Goal: Information Seeking & Learning: Check status

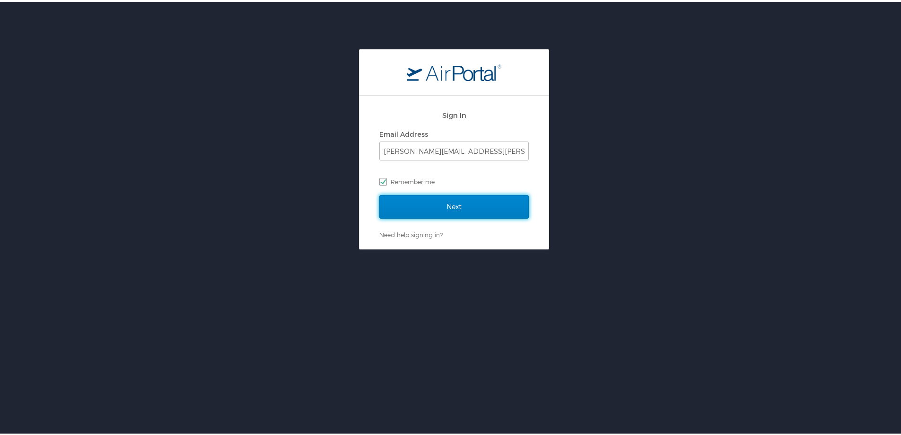
click at [447, 202] on input "Next" at bounding box center [453, 205] width 149 height 24
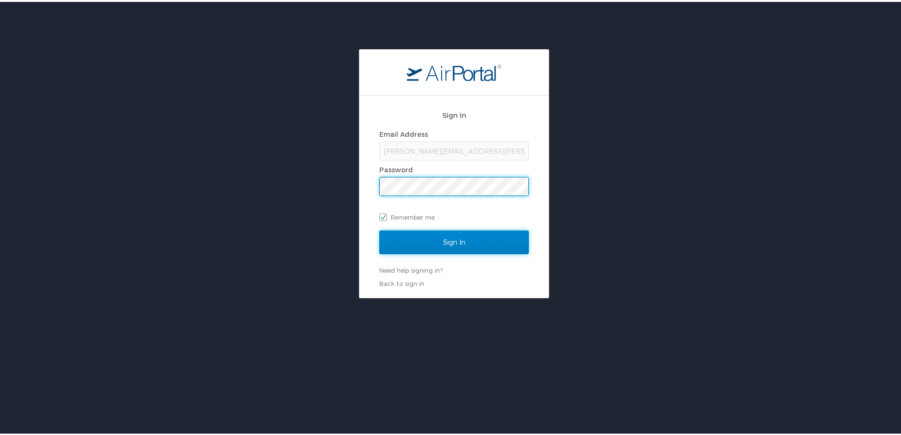
click at [431, 243] on input "Sign In" at bounding box center [453, 240] width 149 height 24
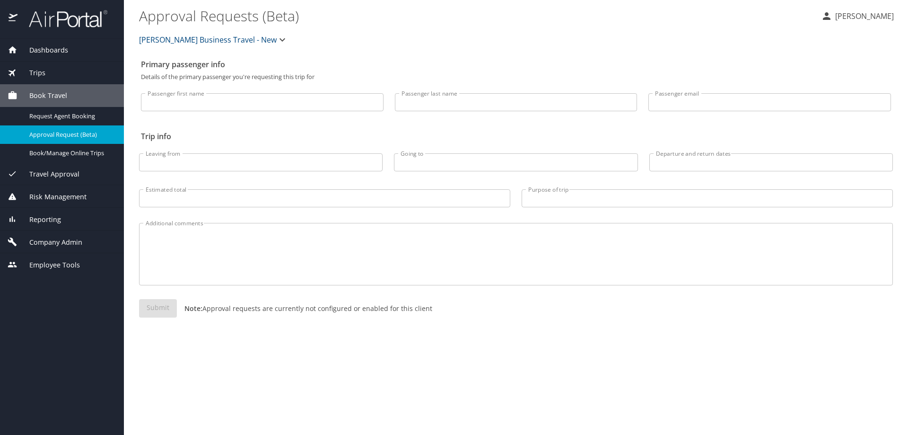
click at [53, 219] on span "Reporting" at bounding box center [40, 219] width 44 height 10
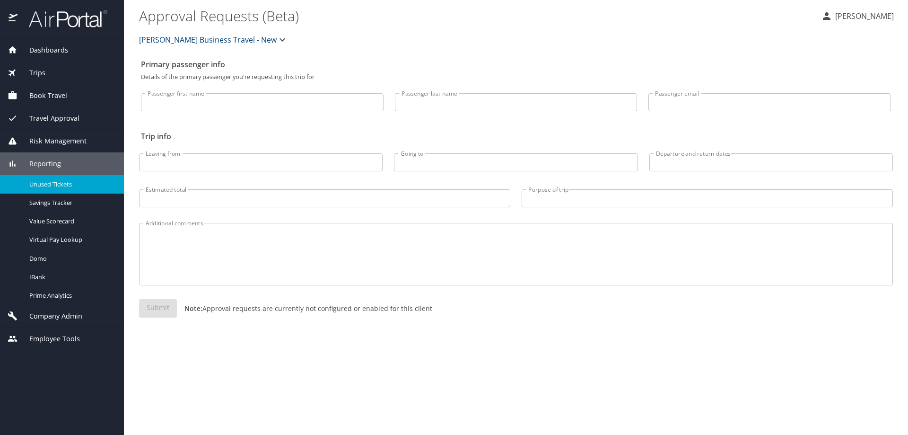
click at [47, 182] on span "Unused Tickets" at bounding box center [70, 184] width 83 height 9
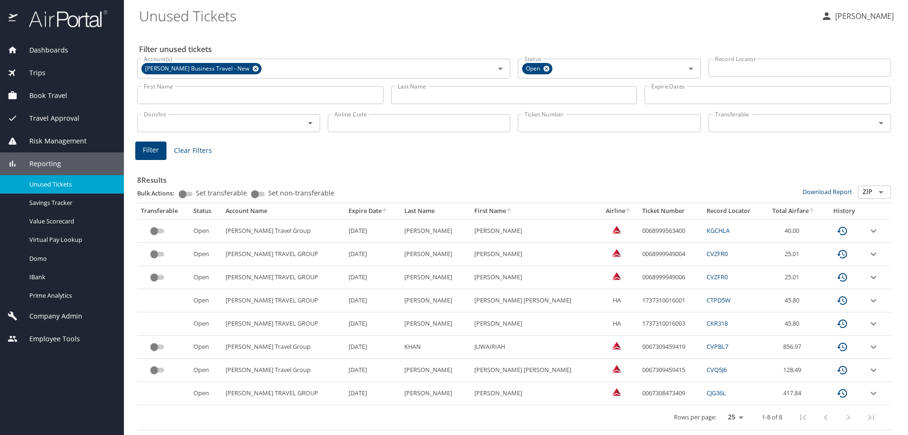
click at [882, 125] on icon "Open" at bounding box center [881, 122] width 11 height 11
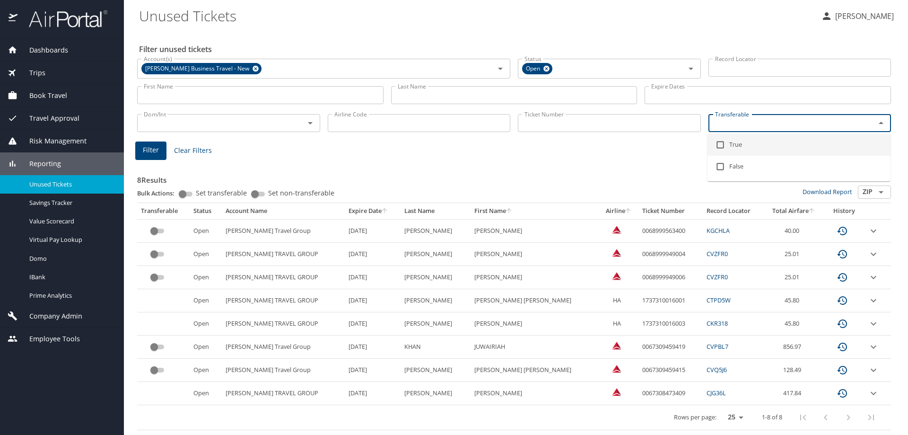
click at [720, 141] on input "checkbox" at bounding box center [720, 145] width 18 height 18
checkbox input "true"
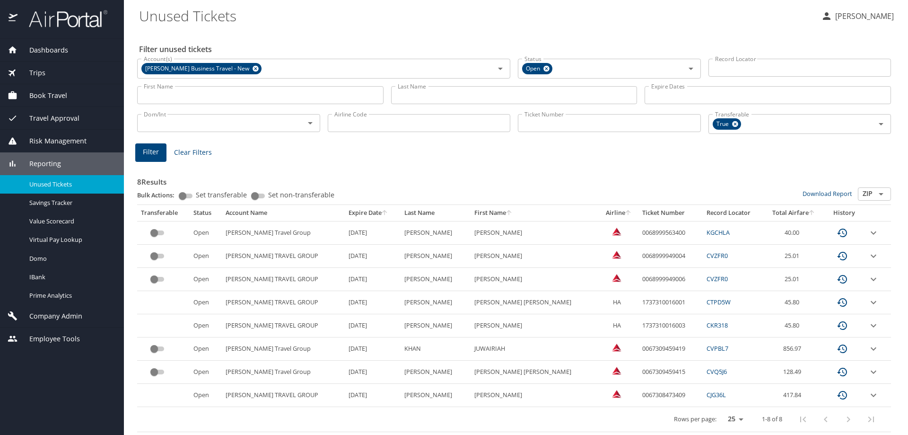
click at [133, 153] on main "Unused Tickets Monica Snyder Filter unused tickets Account(s) Christopherson Bu…" at bounding box center [516, 217] width 784 height 435
click at [143, 153] on span "Filter" at bounding box center [151, 152] width 16 height 12
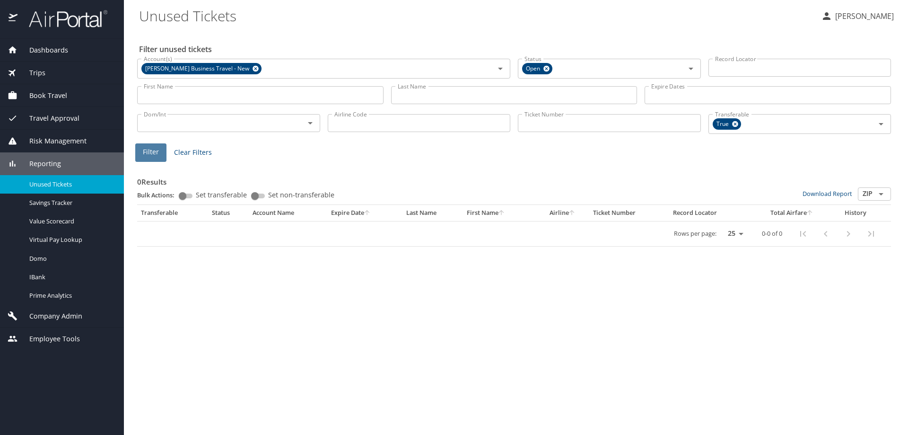
click at [146, 152] on span "Filter" at bounding box center [151, 152] width 16 height 12
click at [253, 69] on icon at bounding box center [256, 69] width 6 height 6
click at [285, 70] on input "Account(s)" at bounding box center [310, 67] width 340 height 12
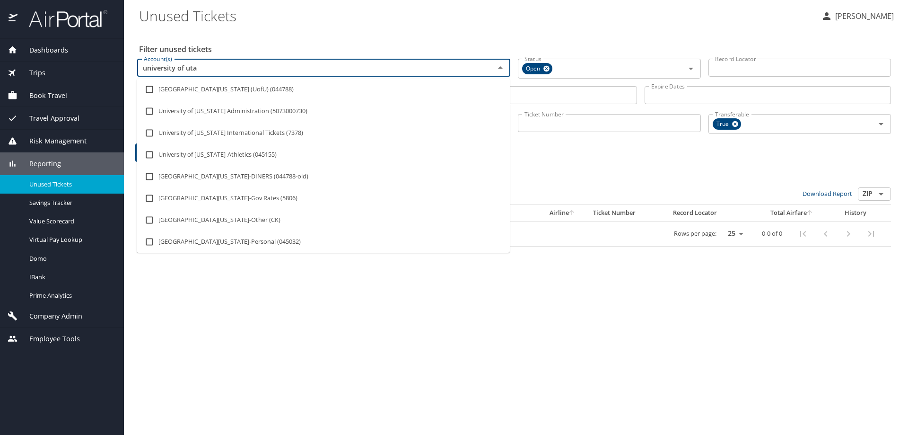
type input "university of utah"
click at [151, 88] on input "checkbox" at bounding box center [149, 89] width 18 height 18
checkbox input "true"
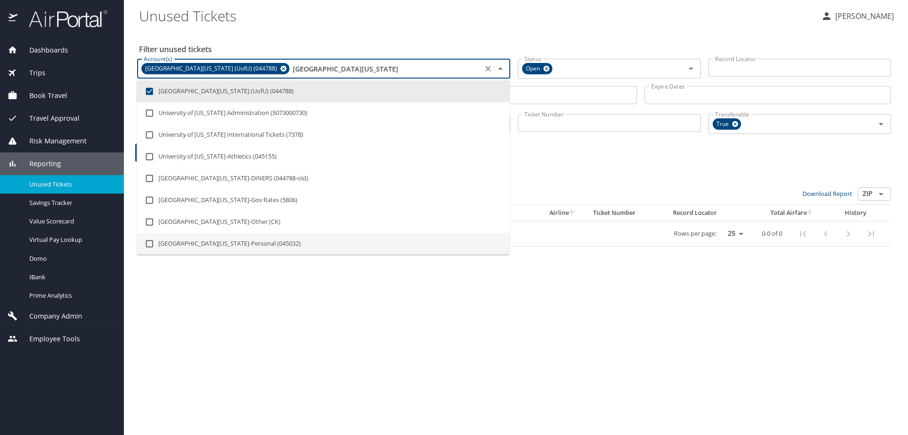
type input "university of utah"
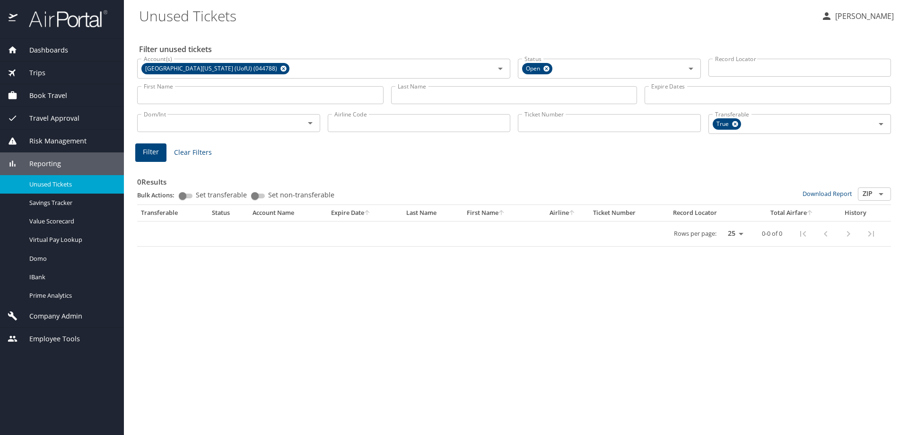
click at [642, 352] on div "Filter unused tickets Account(s) University Of Utah (UofU) (044788) Account(s) …" at bounding box center [516, 232] width 754 height 404
click at [151, 152] on span "Filter" at bounding box center [151, 152] width 16 height 12
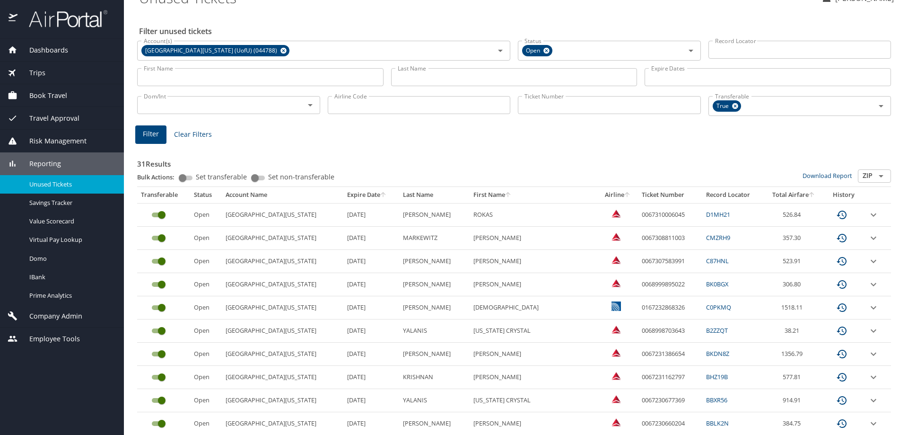
scroll to position [17, 0]
